Goal: Task Accomplishment & Management: Use online tool/utility

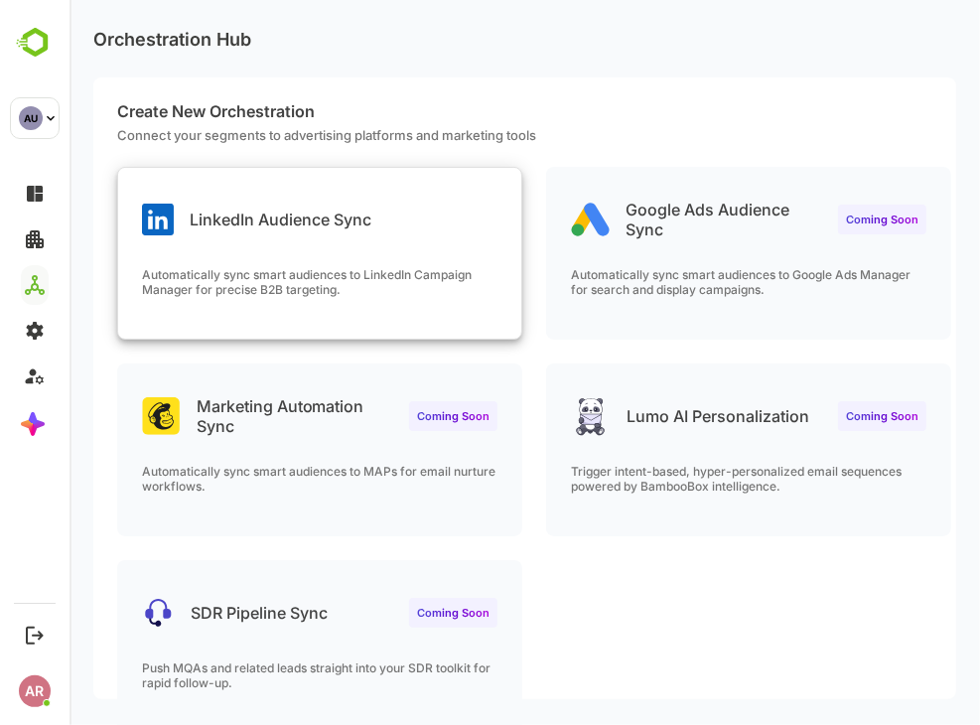
click at [425, 221] on div "LinkedIn Audience Sync" at bounding box center [318, 203] width 403 height 71
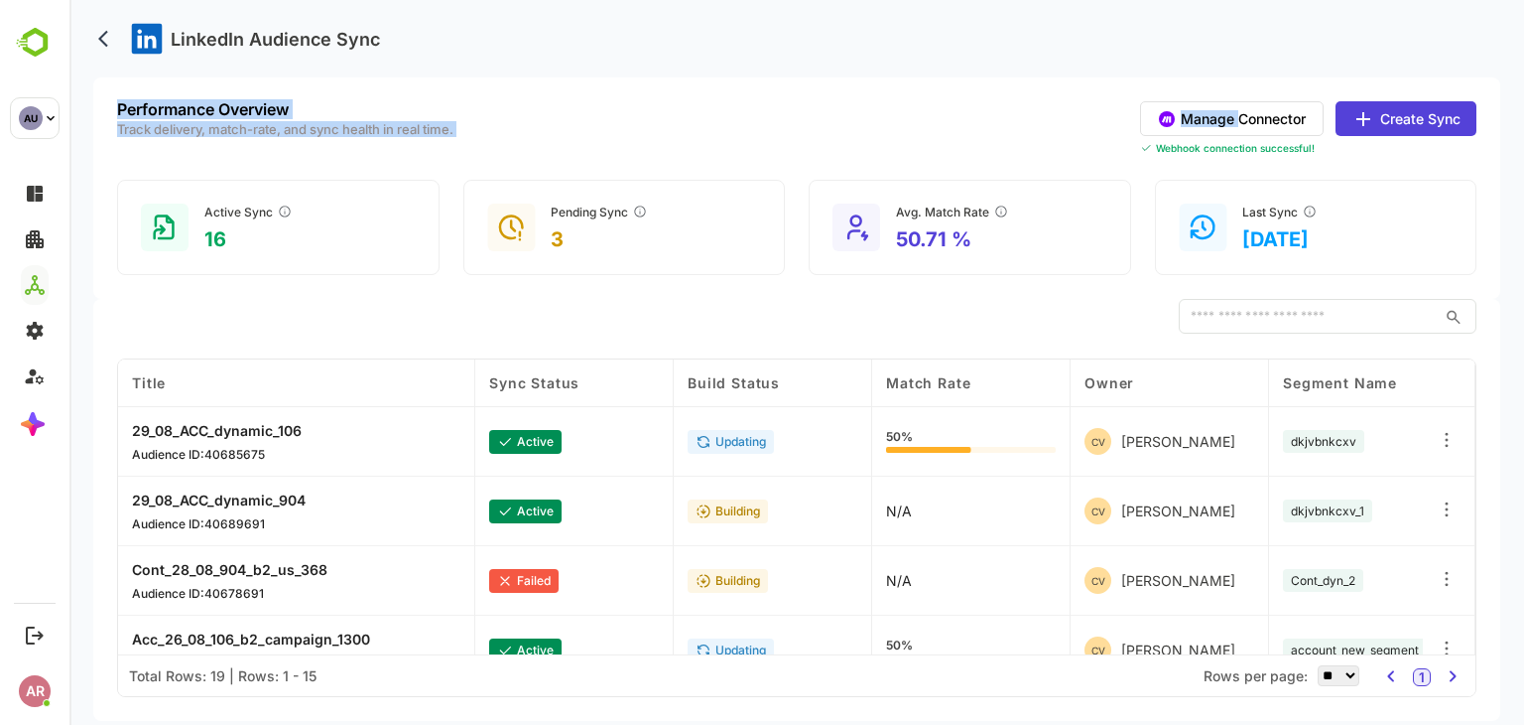
drag, startPoint x: 1516, startPoint y: 7, endPoint x: 1235, endPoint y: 119, distance: 302.4
click at [979, 119] on body "LinkedIn Audience Sync Performance Overview Track delivery, match-rate, and syn…" at bounding box center [796, 362] width 1455 height 725
click at [979, 119] on button "Manage Connector" at bounding box center [1232, 118] width 184 height 35
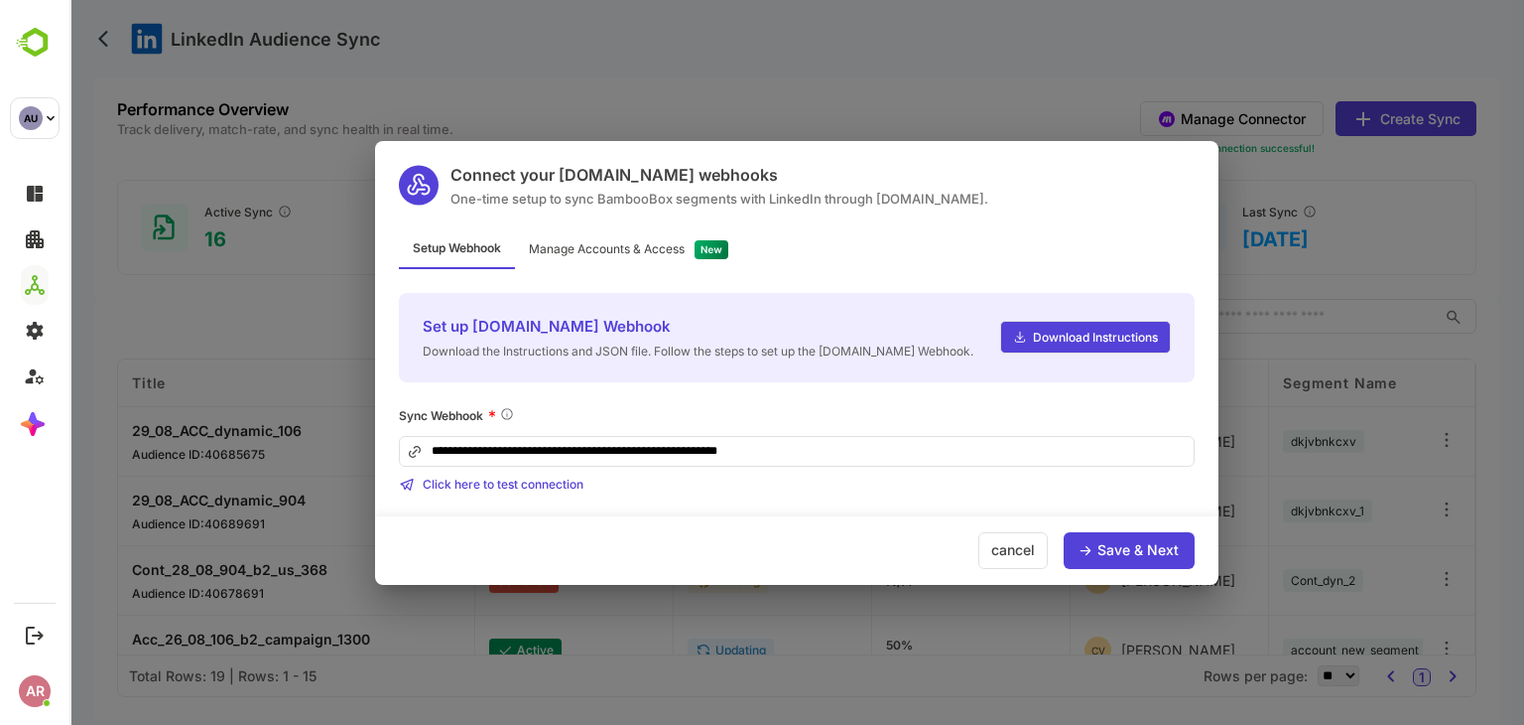
click at [979, 551] on div "Save & Next" at bounding box center [1138, 550] width 81 height 14
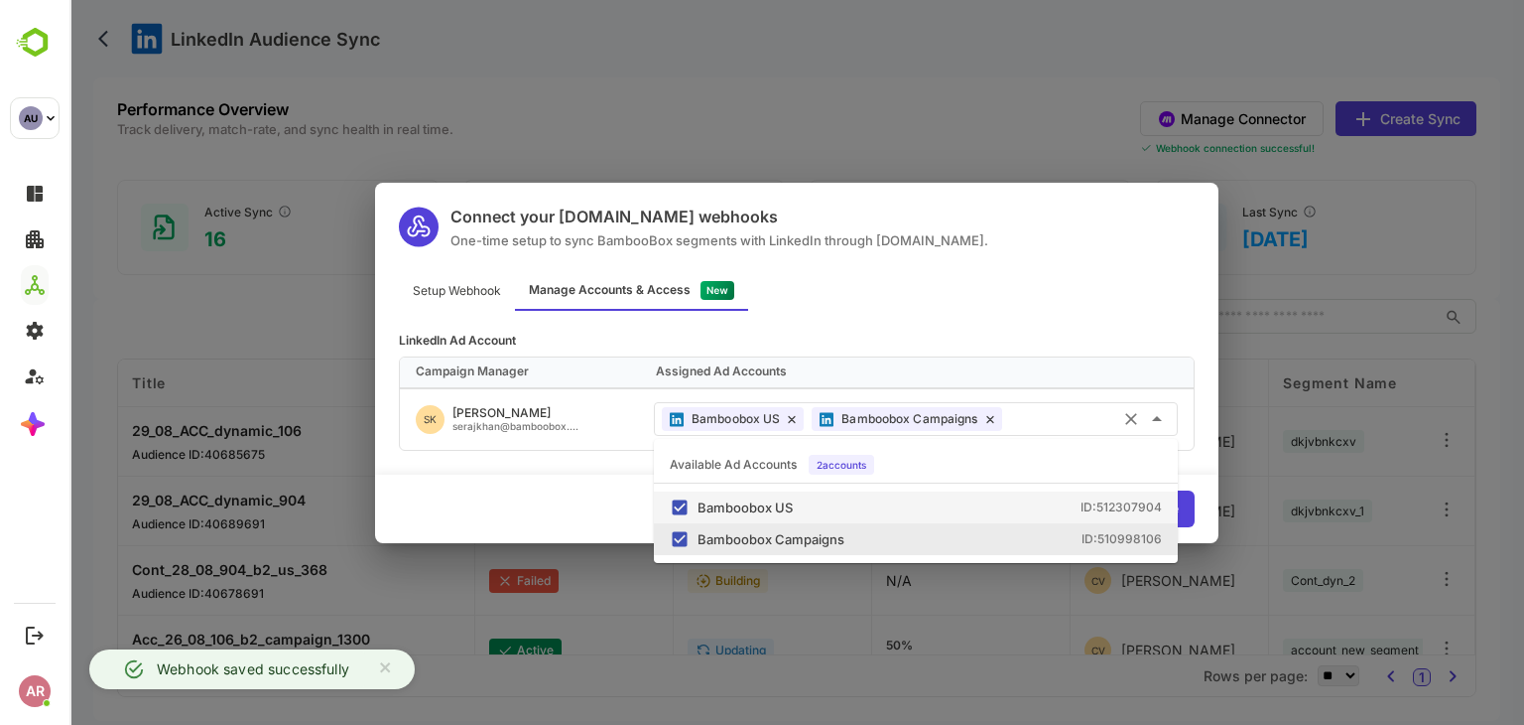
click at [979, 417] on input "text" at bounding box center [1090, 418] width 161 height 33
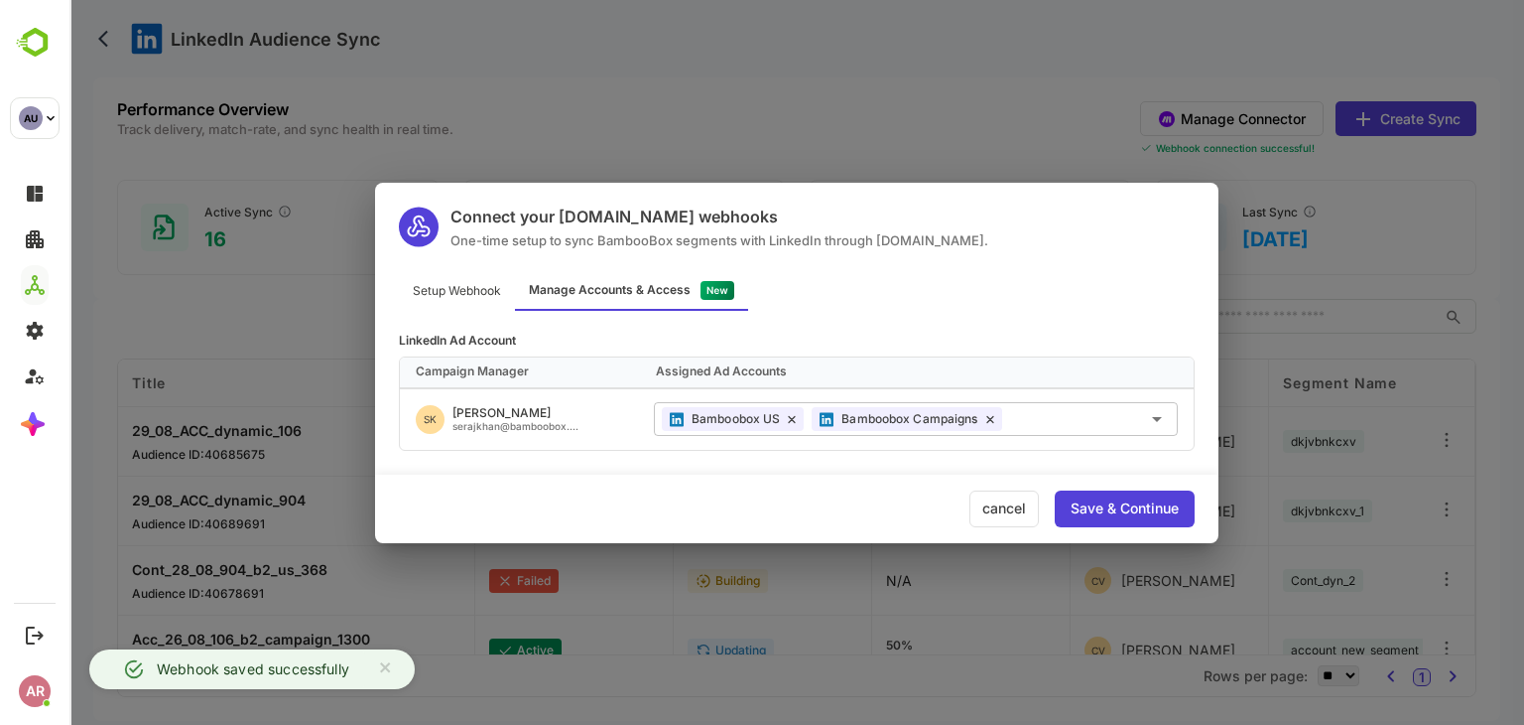
click at [580, 422] on div "SK Seraj khan serajkhan@bamboobox...." at bounding box center [519, 419] width 238 height 61
click at [785, 419] on div "Bamboobox US" at bounding box center [733, 419] width 142 height 24
click at [791, 421] on icon at bounding box center [792, 419] width 8 height 9
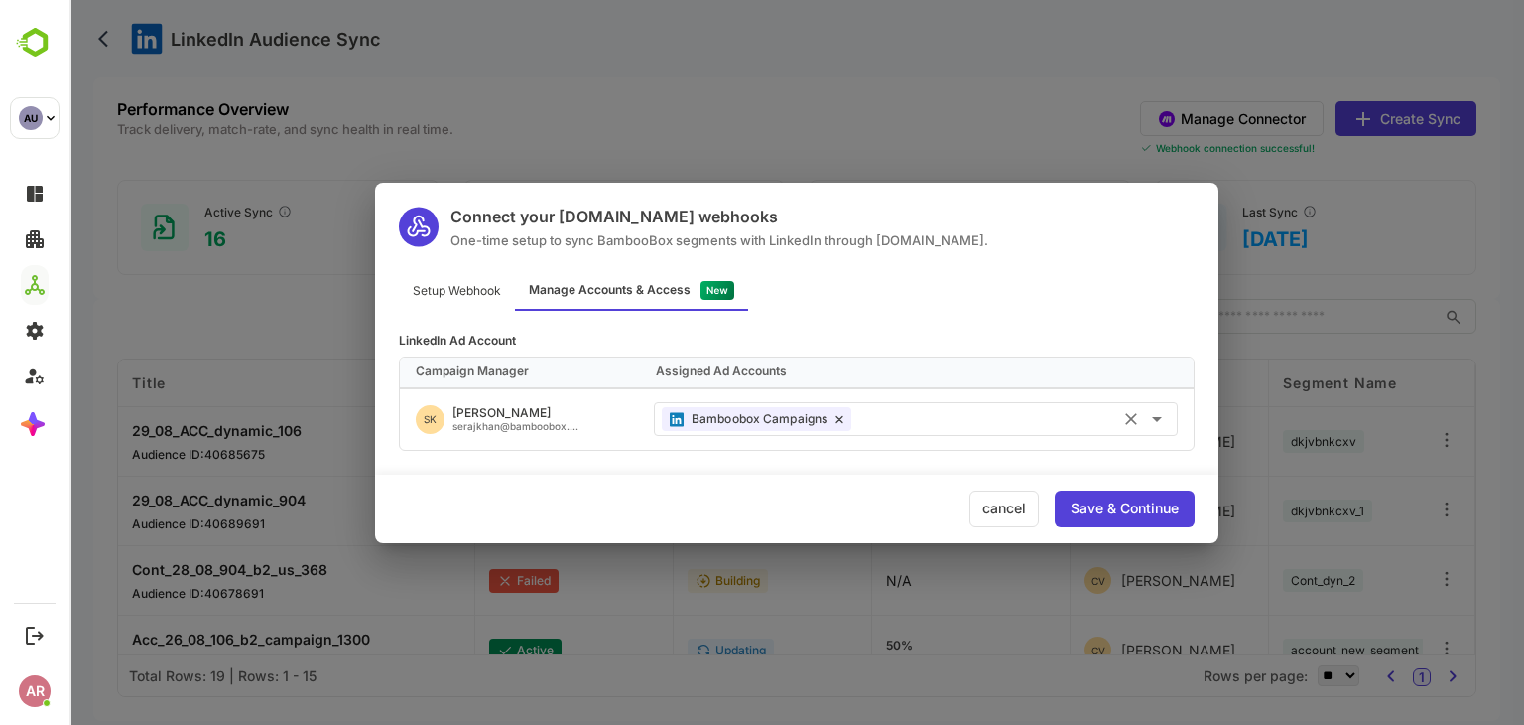
click at [843, 425] on div "Bamboobox Campaigns" at bounding box center [757, 419] width 190 height 24
click at [842, 421] on icon at bounding box center [840, 419] width 8 height 9
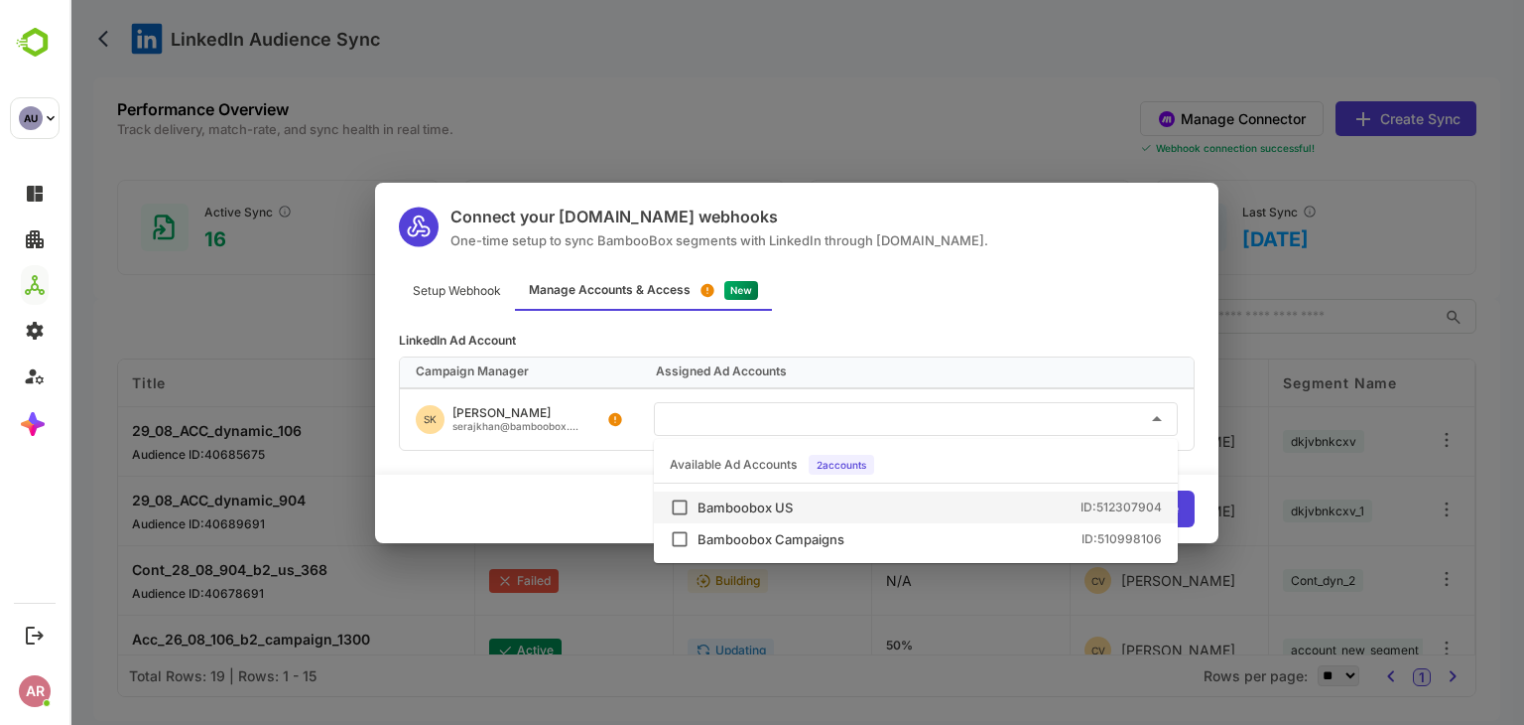
drag, startPoint x: 848, startPoint y: 421, endPoint x: 823, endPoint y: 501, distance: 84.1
click at [823, 501] on body "LinkedIn Audience Sync Performance Overview Track delivery, match-rate, and syn…" at bounding box center [796, 362] width 1455 height 725
click at [823, 501] on div "Bamboobox US ID: 512307904" at bounding box center [930, 507] width 464 height 13
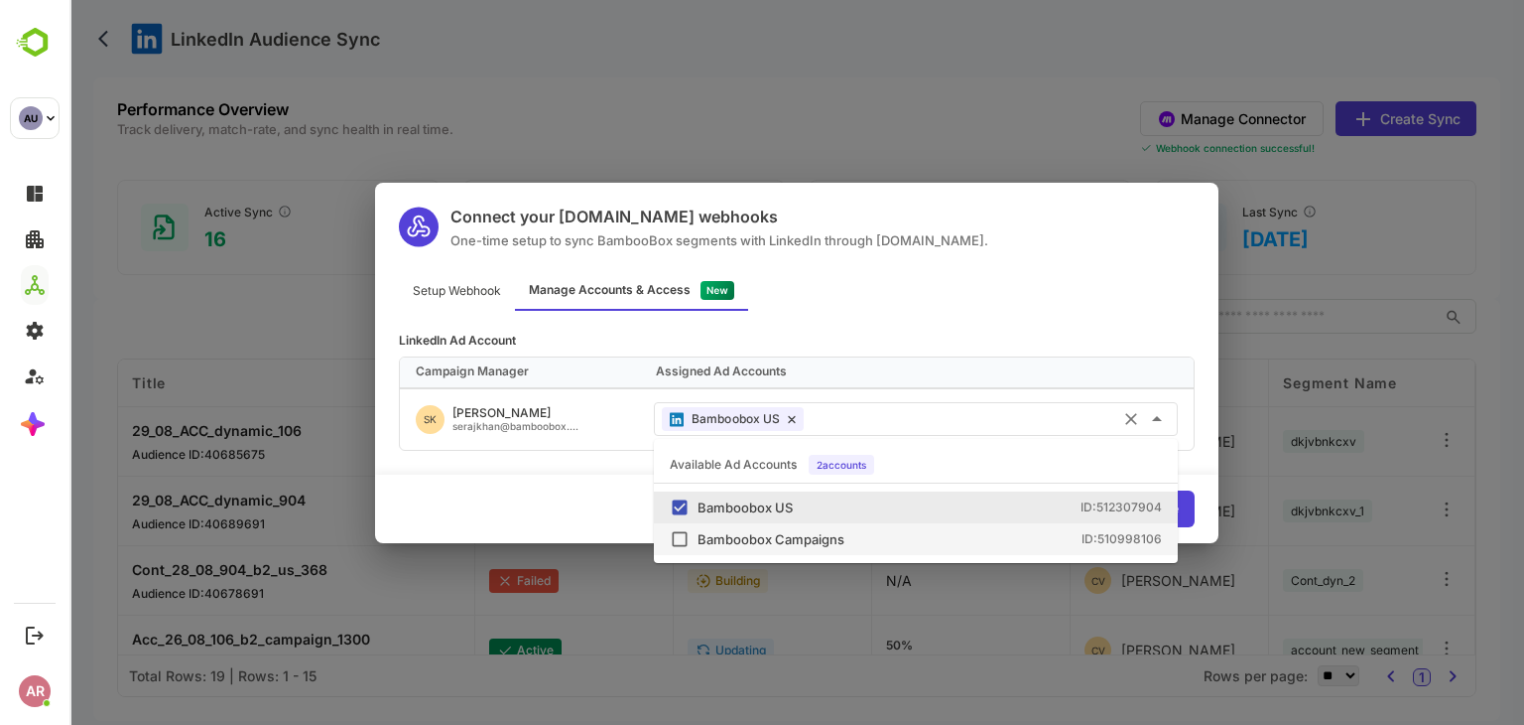
click at [822, 533] on div "Bamboobox Campaigns" at bounding box center [771, 539] width 147 height 13
click at [563, 386] on div "Campaign Manager Assigned Ad Accounts" at bounding box center [797, 372] width 794 height 30
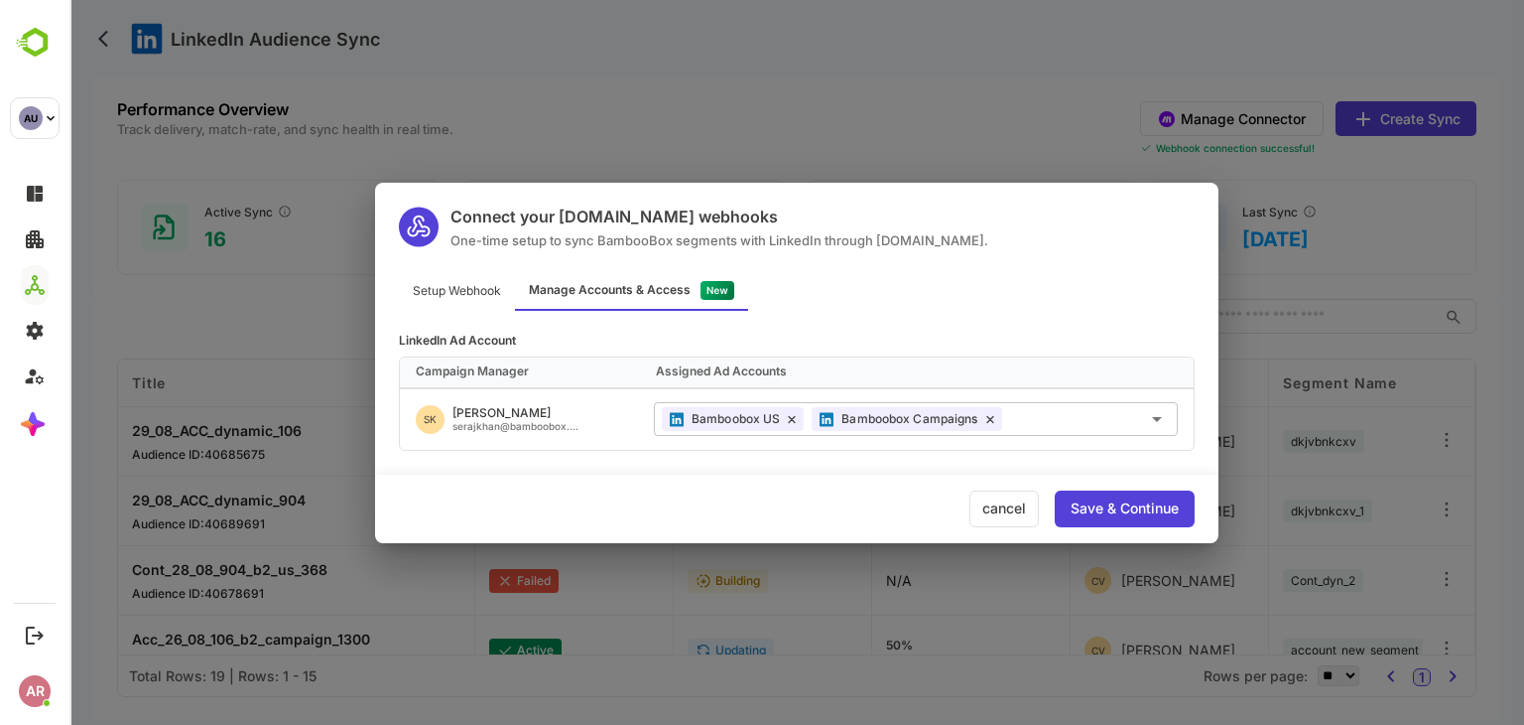
click at [979, 512] on div "Save & Continue" at bounding box center [1125, 508] width 108 height 14
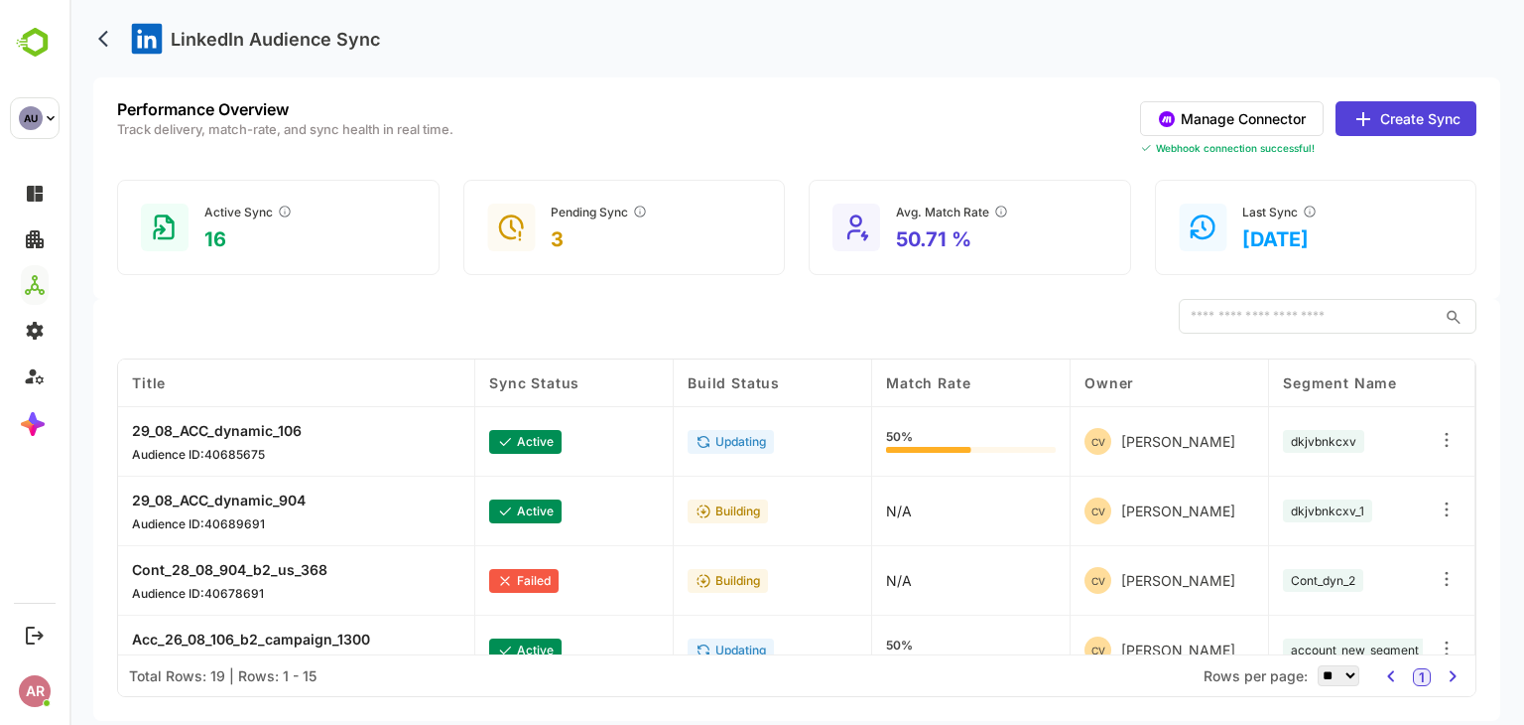
click at [979, 76] on div "LinkedIn Audience Sync" at bounding box center [796, 38] width 1407 height 77
click at [979, 113] on button "Manage Connector" at bounding box center [1232, 118] width 184 height 35
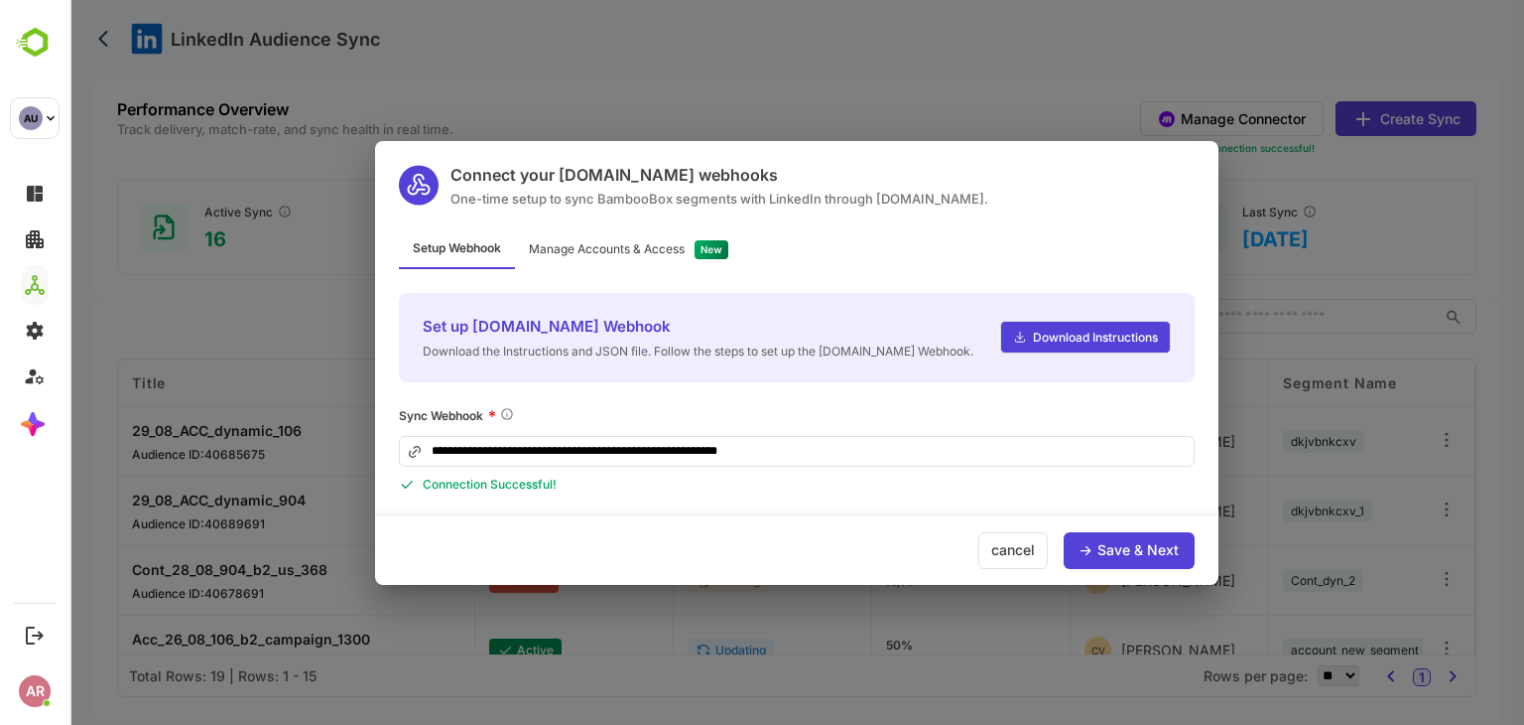
click at [979, 545] on div "Save & Next" at bounding box center [1138, 550] width 81 height 14
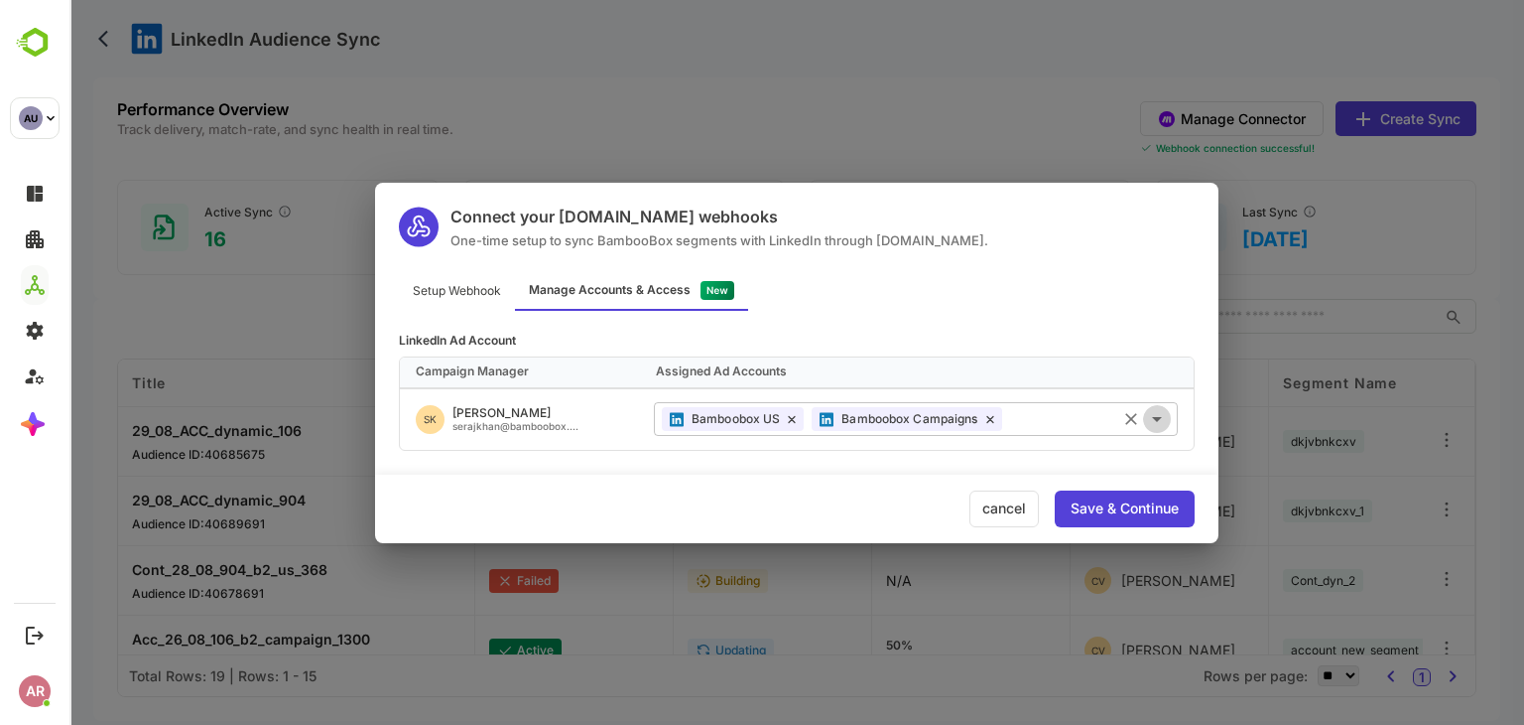
click at [979, 418] on icon "Open" at bounding box center [1157, 419] width 24 height 24
click at [979, 330] on div "LinkedIn Ad Account Campaign Manager Assigned Ad Accounts SK Seraj khan serajkh…" at bounding box center [797, 381] width 844 height 140
click at [979, 422] on input "text" at bounding box center [1090, 418] width 161 height 33
click at [979, 280] on div "Setup Webhook Manage Accounts & Access" at bounding box center [797, 291] width 844 height 39
click at [979, 345] on div "LinkedIn Ad Account Campaign Manager Assigned Ad Accounts SK Seraj khan serajkh…" at bounding box center [797, 392] width 796 height 116
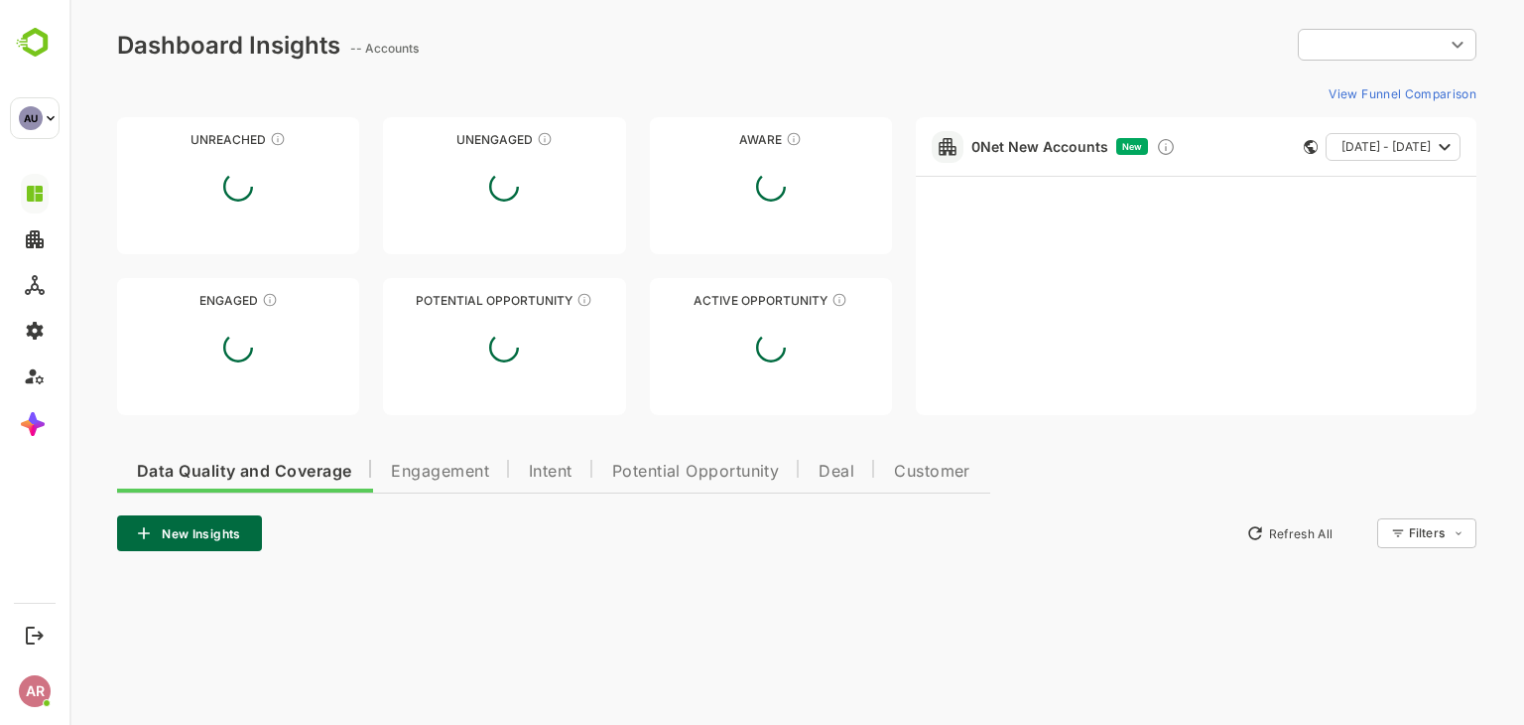
type input "**********"
